Goal: Find specific page/section: Find specific page/section

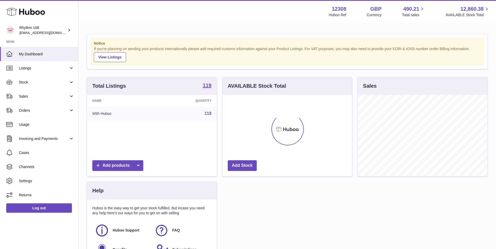
scroll to position [82, 129]
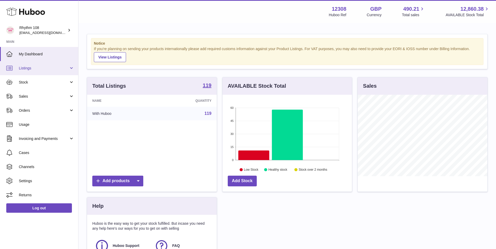
click at [37, 73] on link "Listings" at bounding box center [39, 68] width 78 height 14
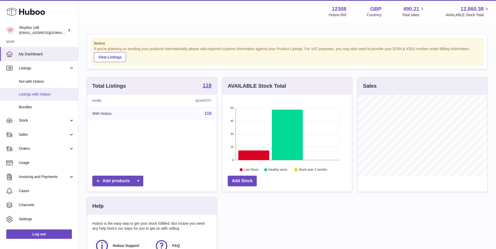
click at [44, 96] on span "Listings with Huboo" at bounding box center [46, 94] width 55 height 5
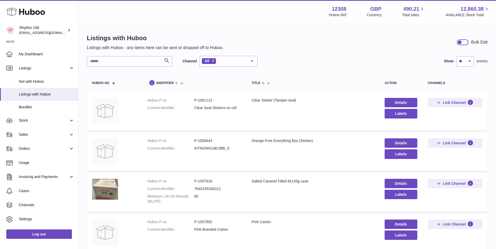
click at [203, 99] on dd "P-1061113" at bounding box center [217, 100] width 47 height 5
drag, startPoint x: 203, startPoint y: 99, endPoint x: 187, endPoint y: 116, distance: 23.9
click at [187, 116] on td "Huboo P no P-1061113 Current identifier Clear Seal Stickers on roll" at bounding box center [194, 112] width 104 height 38
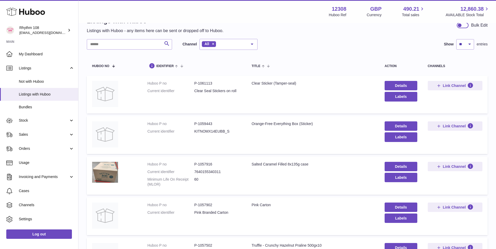
scroll to position [26, 0]
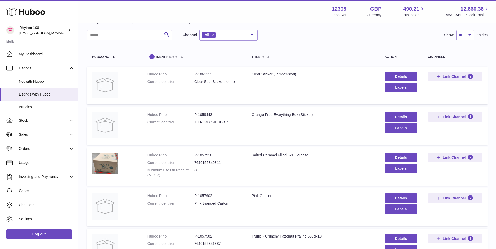
click at [201, 73] on dd "P-1061113" at bounding box center [217, 74] width 47 height 5
drag, startPoint x: 201, startPoint y: 73, endPoint x: 199, endPoint y: 68, distance: 5.1
click at [199, 68] on td "Huboo P no P-1061113 Current identifier Clear Seal Stickers on roll" at bounding box center [194, 86] width 104 height 38
click at [203, 73] on dd "P-1061113" at bounding box center [217, 74] width 47 height 5
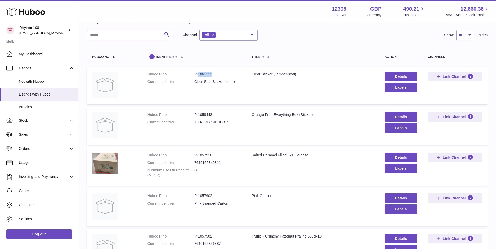
click at [203, 73] on dd "P-1061113" at bounding box center [217, 74] width 47 height 5
copy dd "1061113"
